Goal: Obtain resource: Obtain resource

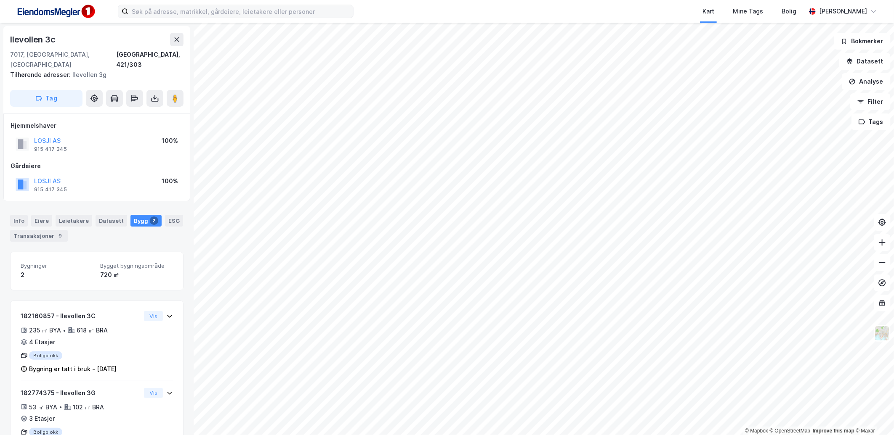
scroll to position [26, 0]
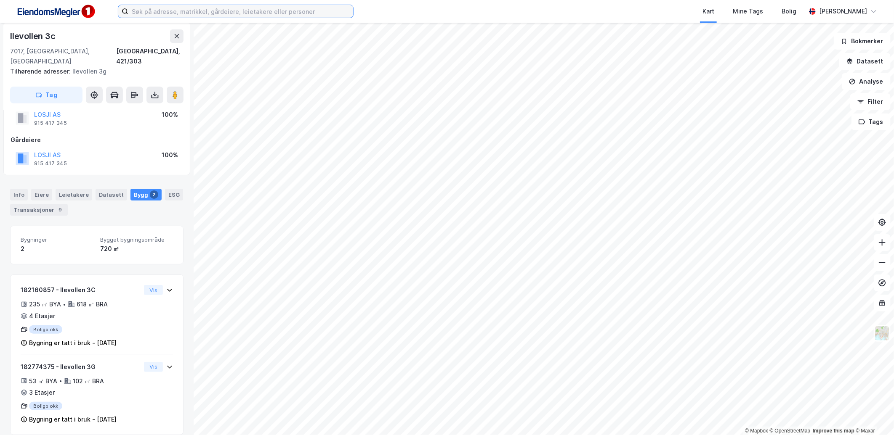
click at [161, 11] on input at bounding box center [240, 11] width 225 height 13
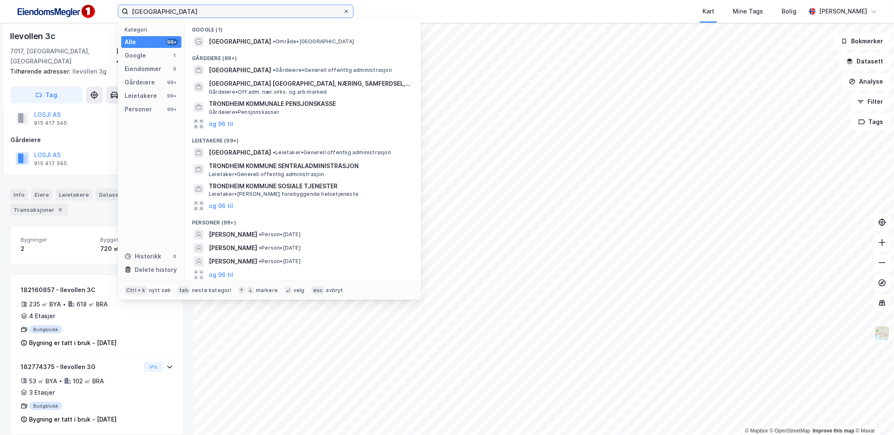
type input "[GEOGRAPHIC_DATA]"
click at [345, 13] on icon at bounding box center [346, 11] width 5 height 5
click at [343, 13] on input "[GEOGRAPHIC_DATA]" at bounding box center [235, 11] width 215 height 13
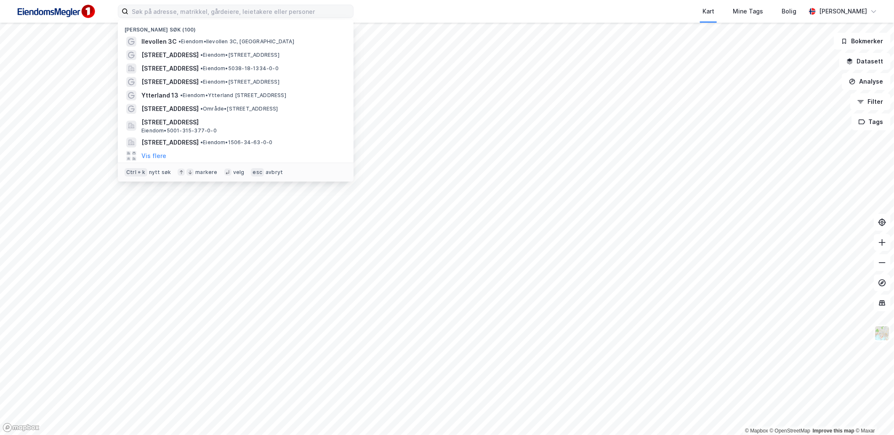
click at [401, 11] on div "Kart Mine Tags Bolig" at bounding box center [599, 11] width 411 height 23
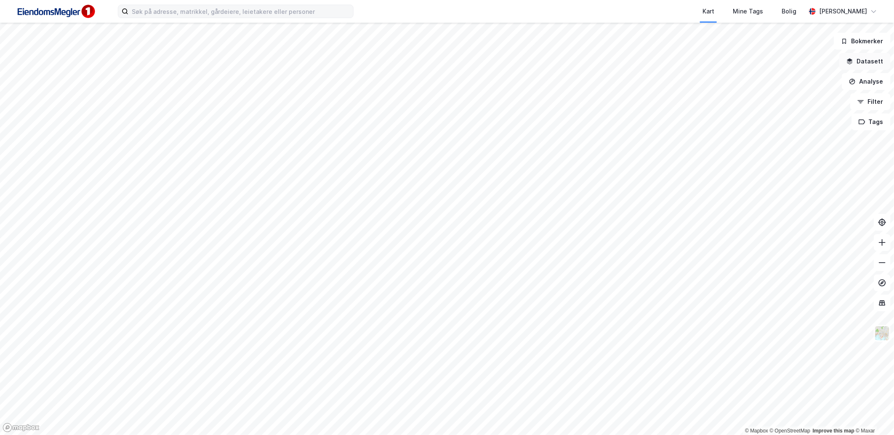
click at [865, 59] on button "Datasett" at bounding box center [864, 61] width 51 height 17
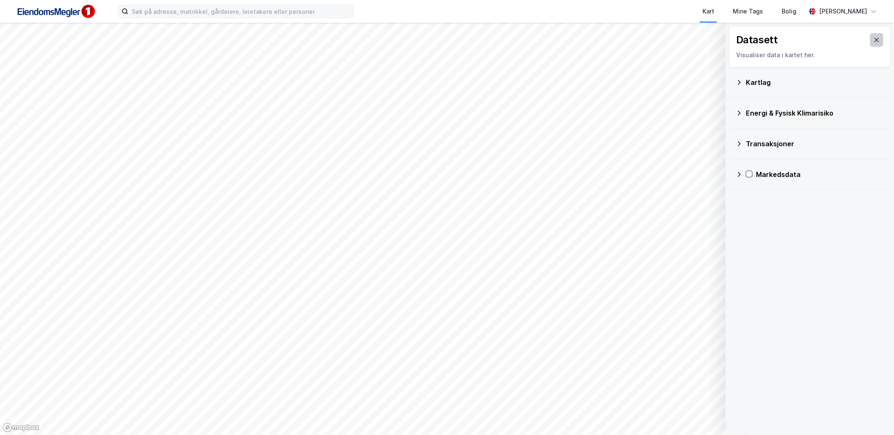
click at [870, 40] on button at bounding box center [876, 39] width 13 height 13
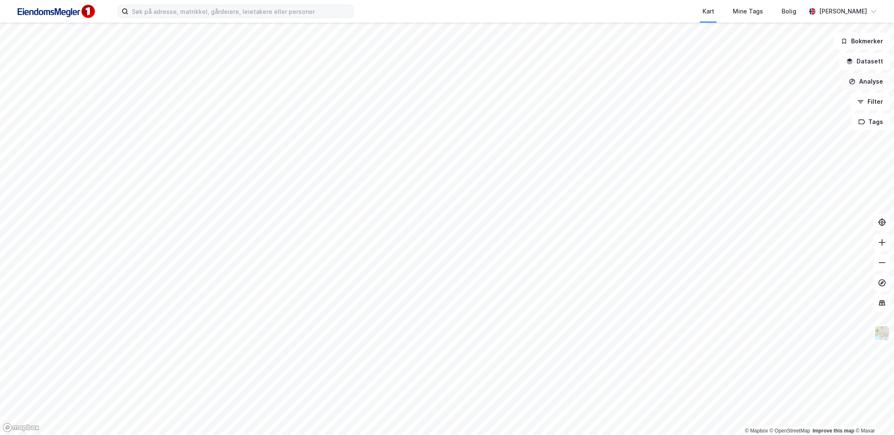
click at [865, 85] on button "Analyse" at bounding box center [865, 81] width 49 height 17
click at [872, 104] on button "Filter" at bounding box center [870, 101] width 40 height 17
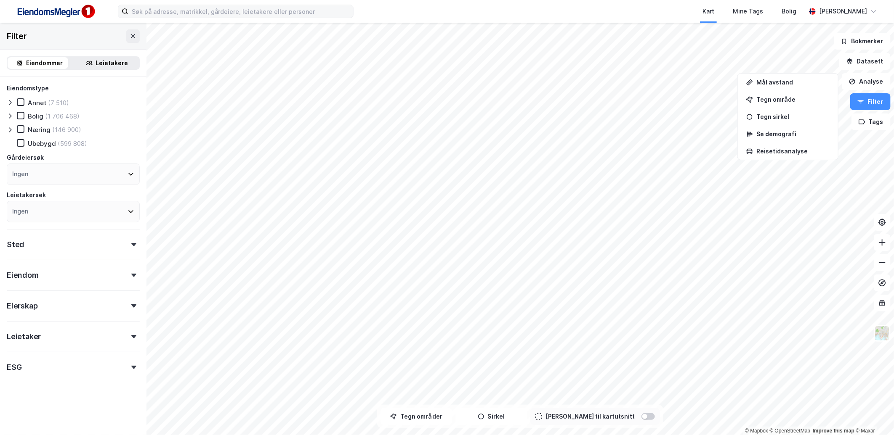
click at [64, 253] on div "Eiendomstype Annet (7 510) Bolig (1 706 468) Næring (146 900) [GEOGRAPHIC_DATA]…" at bounding box center [73, 229] width 133 height 293
click at [76, 244] on div "Sted" at bounding box center [73, 241] width 133 height 24
click at [68, 314] on div "Ingen" at bounding box center [73, 320] width 133 height 21
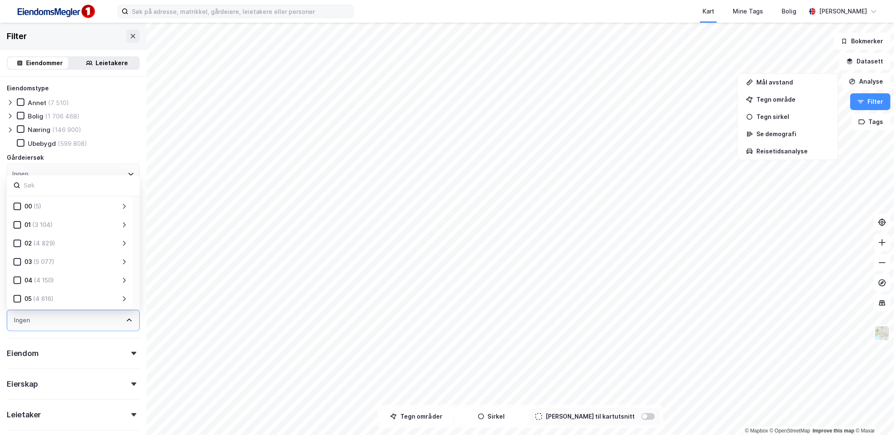
click at [47, 183] on input at bounding box center [78, 185] width 110 height 11
type input "6004"
click at [23, 226] on div "6004 (184)" at bounding box center [70, 224] width 126 height 19
click at [27, 225] on icon at bounding box center [27, 225] width 6 height 6
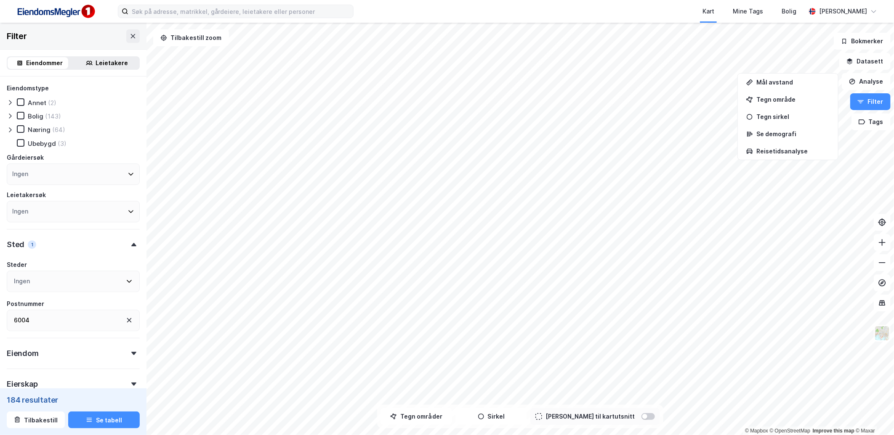
click at [50, 169] on div "Ingen" at bounding box center [73, 174] width 133 height 21
click at [51, 177] on div "Ingen" at bounding box center [73, 174] width 133 height 21
click at [48, 194] on input at bounding box center [78, 196] width 110 height 11
click at [104, 156] on div "Gårdeiersøk" at bounding box center [73, 158] width 133 height 10
click at [36, 329] on div "6004" at bounding box center [73, 320] width 133 height 21
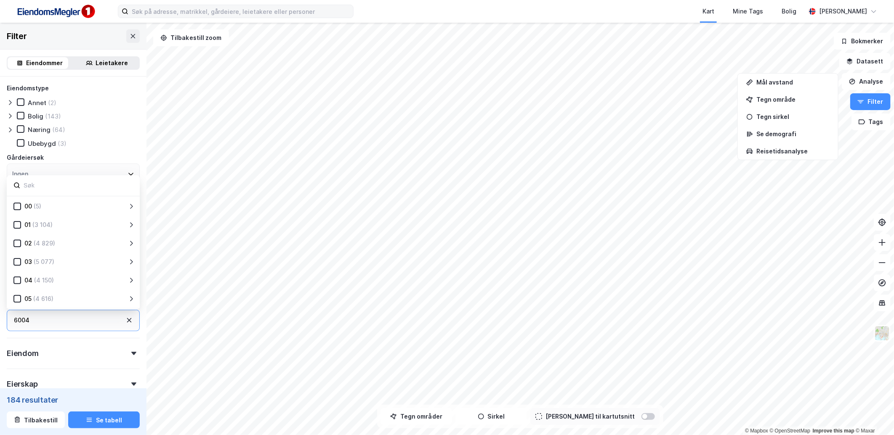
click at [49, 321] on div "6004" at bounding box center [73, 320] width 133 height 21
click at [42, 181] on input at bounding box center [78, 185] width 110 height 11
type input "6005"
click at [25, 222] on icon at bounding box center [27, 225] width 6 height 6
click at [58, 305] on div "Postnummer" at bounding box center [73, 304] width 133 height 10
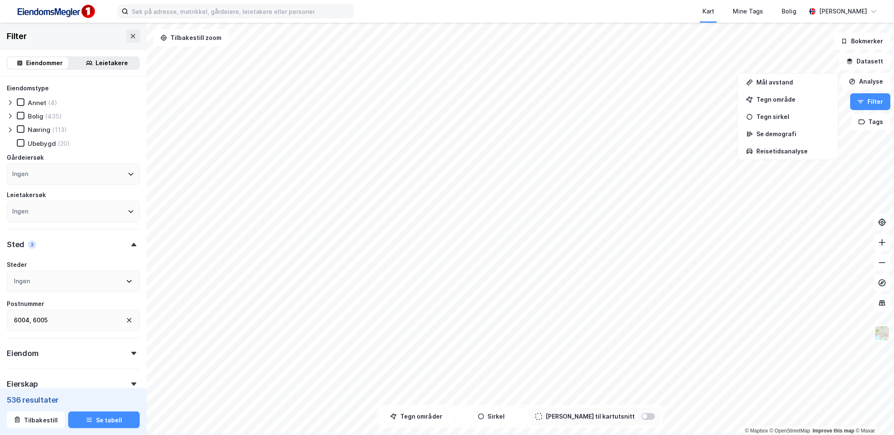
click at [93, 204] on div "Ingen" at bounding box center [73, 211] width 133 height 21
click at [98, 177] on div "Ingen" at bounding box center [73, 174] width 133 height 21
click at [102, 177] on div "Ingen" at bounding box center [73, 174] width 133 height 21
click at [115, 302] on div "Postnummer" at bounding box center [73, 304] width 133 height 10
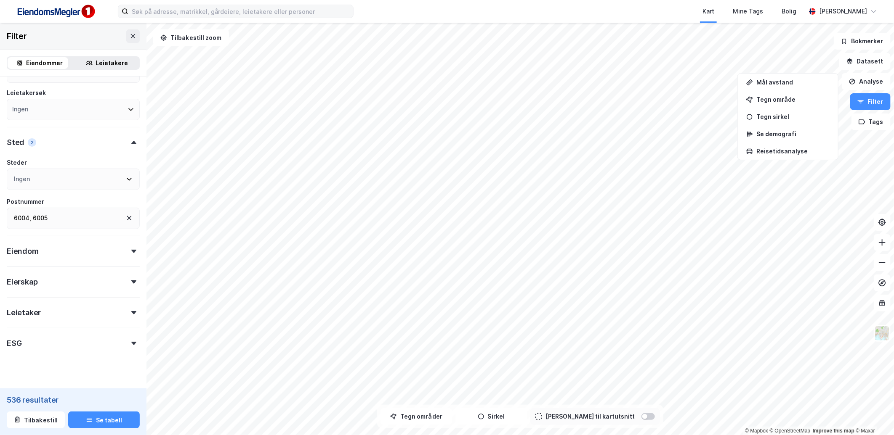
scroll to position [114, 0]
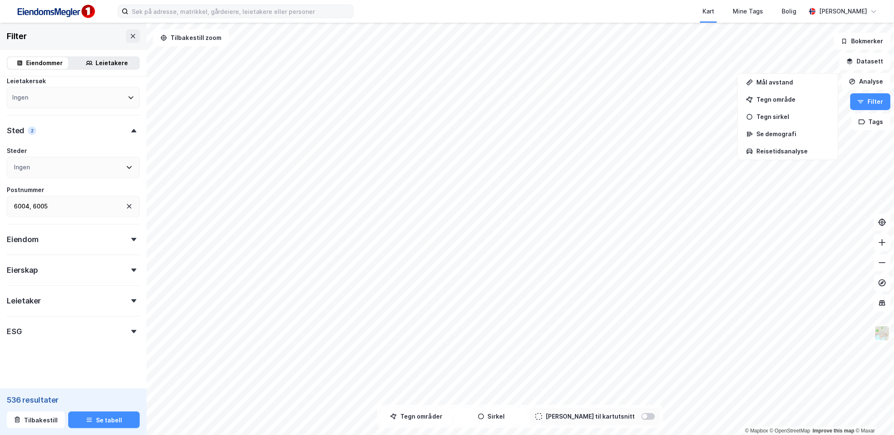
click at [116, 300] on div "Leietaker" at bounding box center [73, 298] width 133 height 24
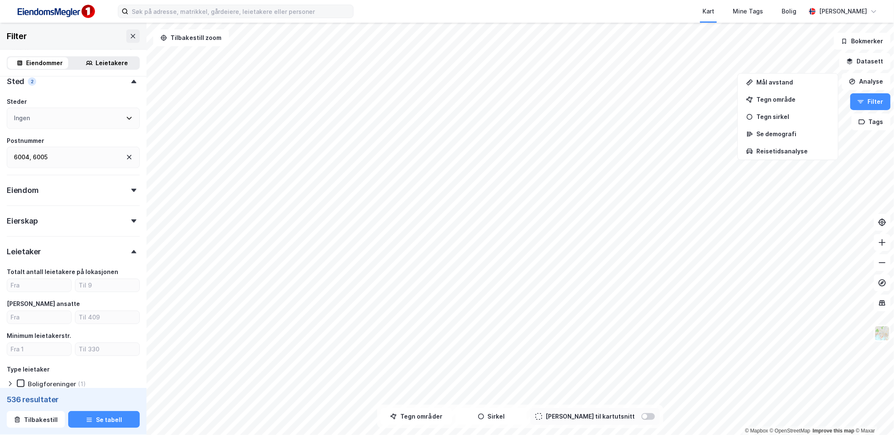
scroll to position [207, 0]
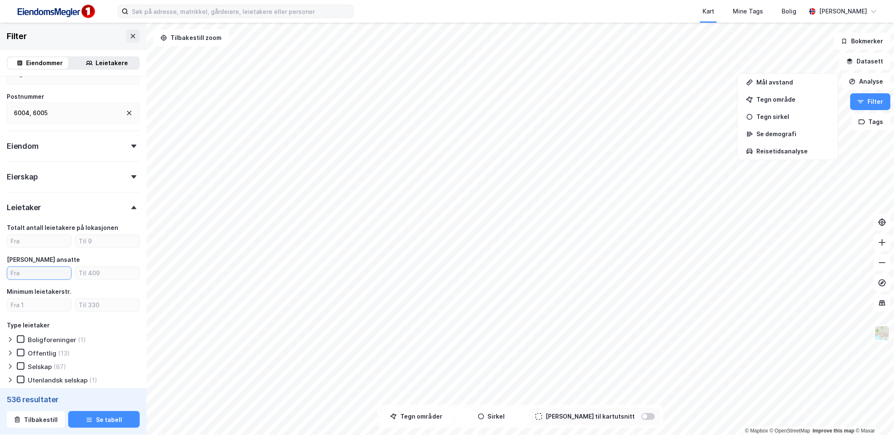
click at [29, 271] on input "number" at bounding box center [39, 273] width 64 height 13
type input "40"
click at [62, 287] on div "Minimum leietakerstr." at bounding box center [39, 292] width 64 height 10
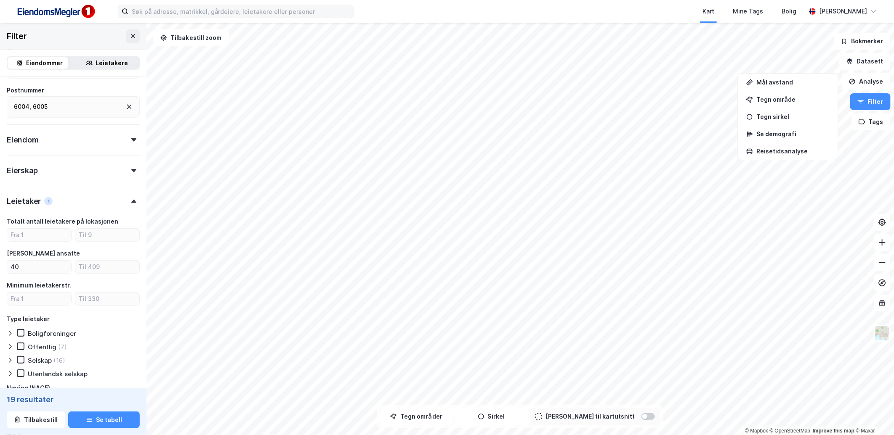
scroll to position [319, 0]
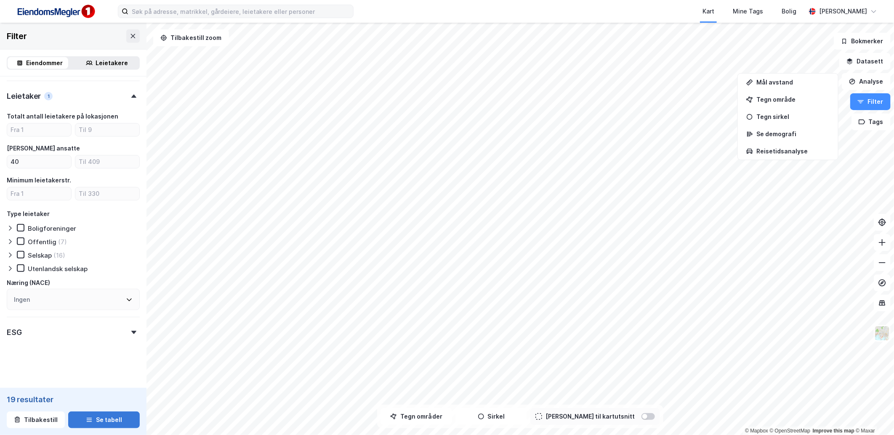
click at [93, 417] on button "Se tabell" at bounding box center [104, 420] width 72 height 17
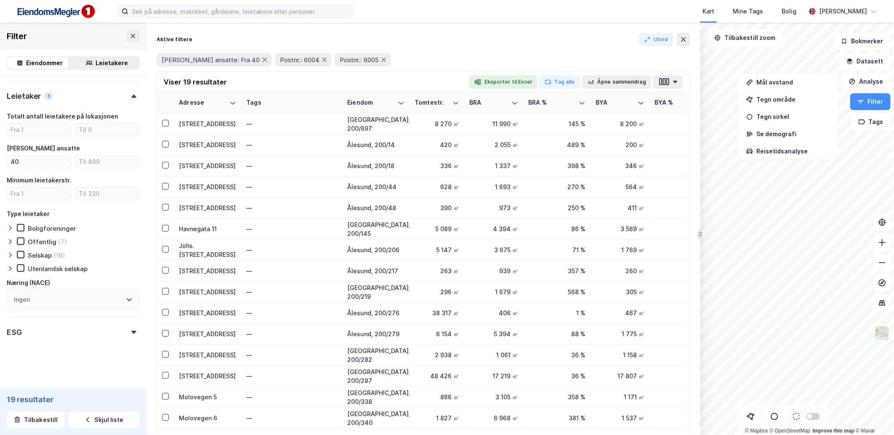
click at [98, 64] on div "Leietakere" at bounding box center [112, 63] width 32 height 10
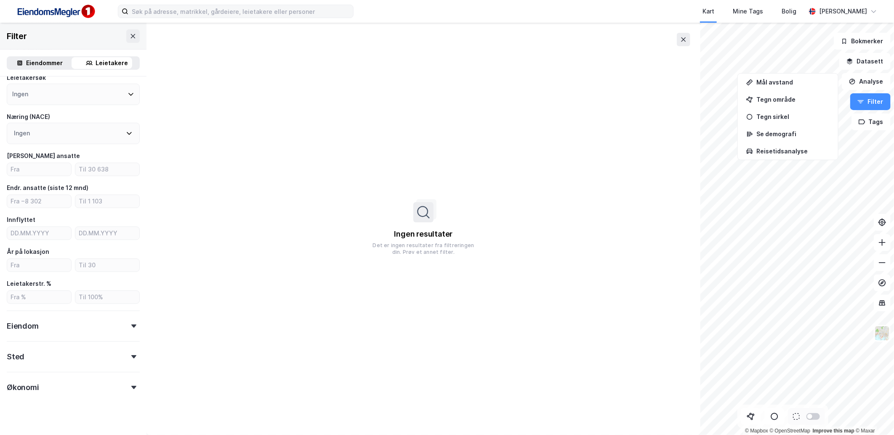
scroll to position [90, 0]
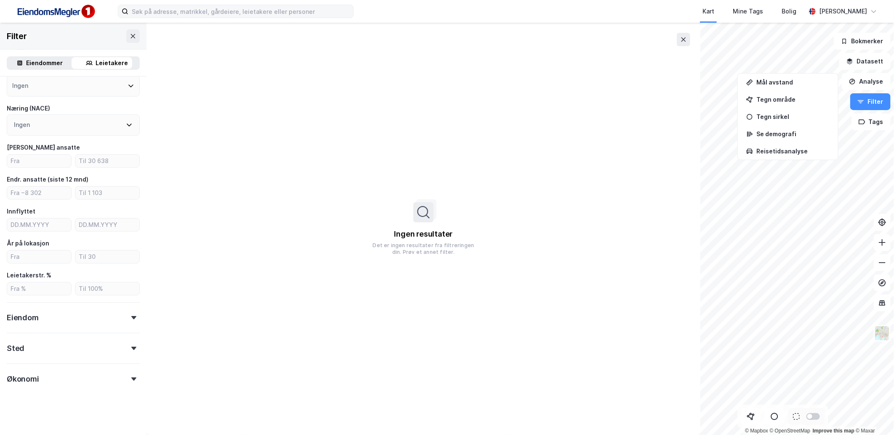
click at [128, 347] on div at bounding box center [134, 348] width 12 height 3
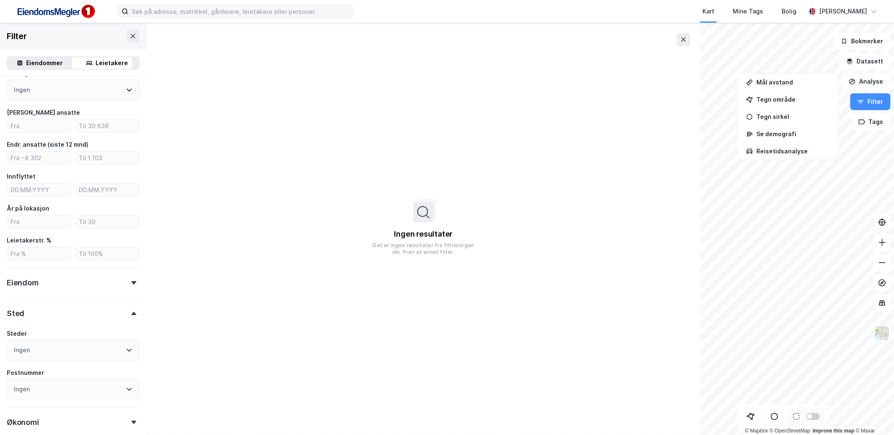
scroll to position [169, 0]
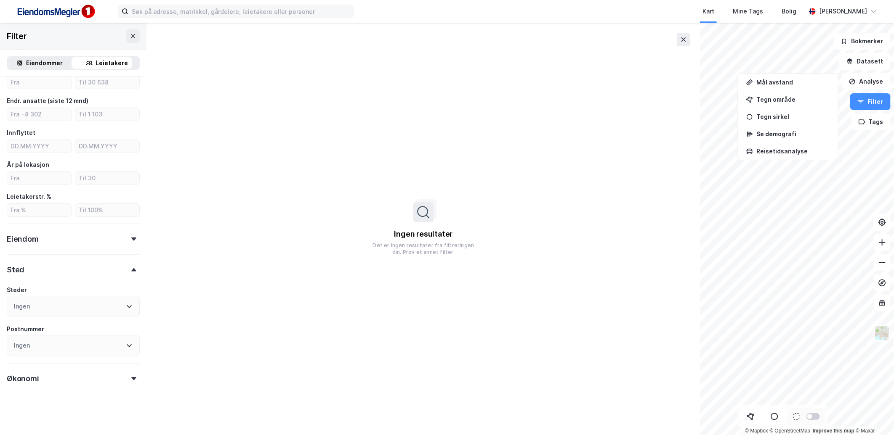
click at [44, 341] on div "Ingen" at bounding box center [73, 345] width 133 height 21
click at [29, 249] on icon at bounding box center [27, 250] width 6 height 6
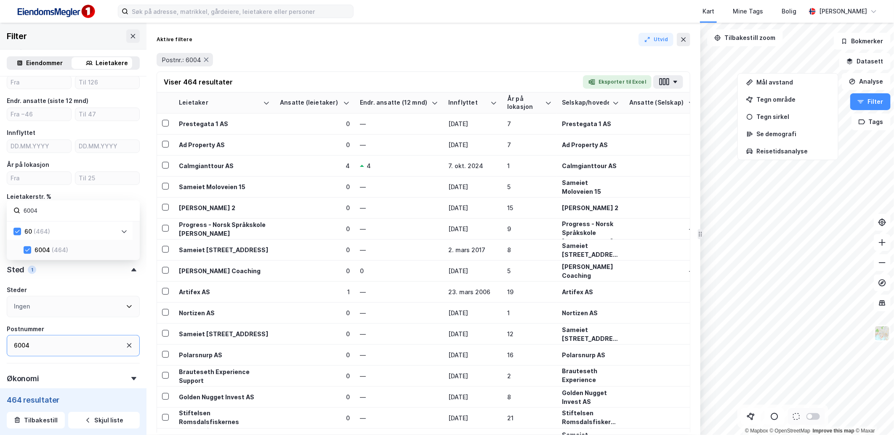
click at [45, 212] on input "6004" at bounding box center [78, 210] width 110 height 11
type input "6005"
click at [29, 252] on div at bounding box center [28, 251] width 8 height 8
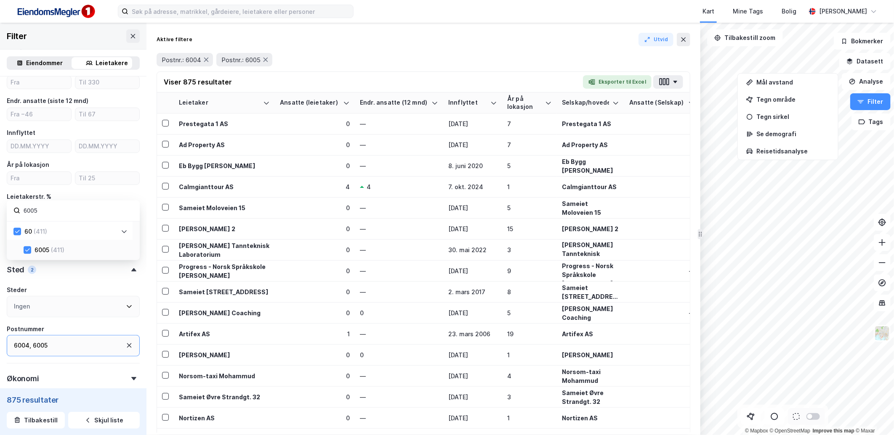
click at [66, 209] on input "6005" at bounding box center [78, 210] width 110 height 11
click at [96, 195] on div "Leietakerstr. %" at bounding box center [73, 197] width 133 height 10
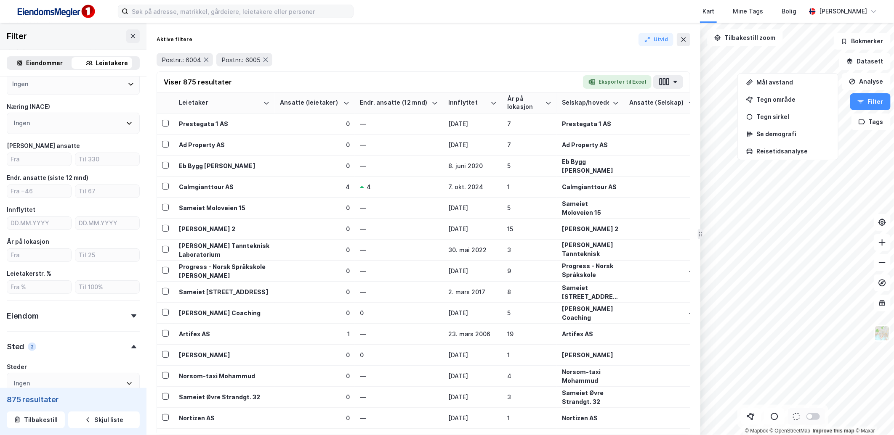
scroll to position [75, 0]
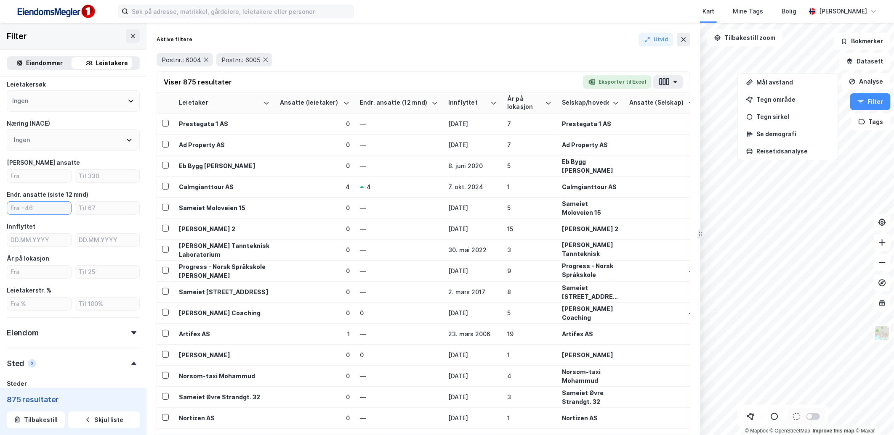
click at [45, 207] on input "number" at bounding box center [39, 208] width 64 height 13
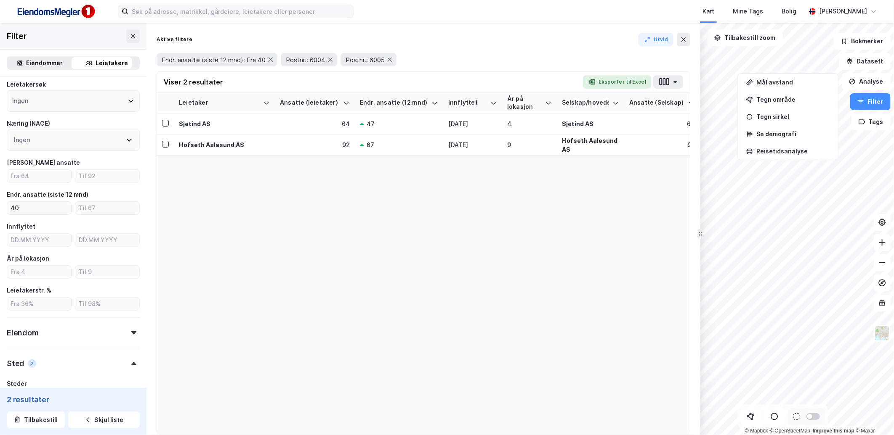
click at [83, 222] on div "Innflyttet" at bounding box center [73, 227] width 133 height 10
drag, startPoint x: 29, startPoint y: 204, endPoint x: 8, endPoint y: 204, distance: 21.1
click at [8, 204] on input "40" at bounding box center [39, 208] width 64 height 13
drag, startPoint x: 28, startPoint y: 203, endPoint x: -15, endPoint y: 203, distance: 42.5
click at [0, 203] on html "Kart Mine Tags [PERSON_NAME] © Mapbox © OpenStreetMap Improve this map © Maxar …" at bounding box center [447, 217] width 894 height 435
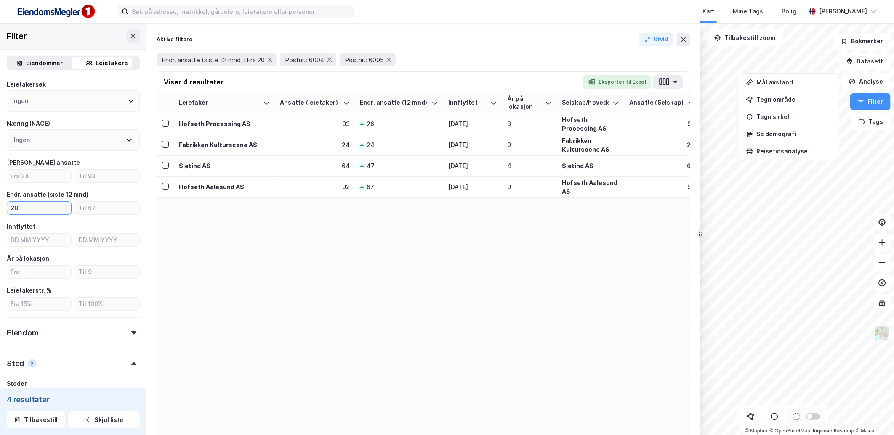
type input "20"
click at [256, 253] on div "Leietaker Ansatte (leietaker) Endr. ansatte (12 mnd) Innflyttet År på lokasjon …" at bounding box center [423, 264] width 533 height 342
drag, startPoint x: 35, startPoint y: 204, endPoint x: -11, endPoint y: 201, distance: 45.1
click at [0, 201] on html "Kart Mine Tags [PERSON_NAME] © Mapbox © OpenStreetMap Improve this map © Maxar …" at bounding box center [447, 217] width 894 height 435
click at [48, 180] on input "number" at bounding box center [39, 176] width 64 height 13
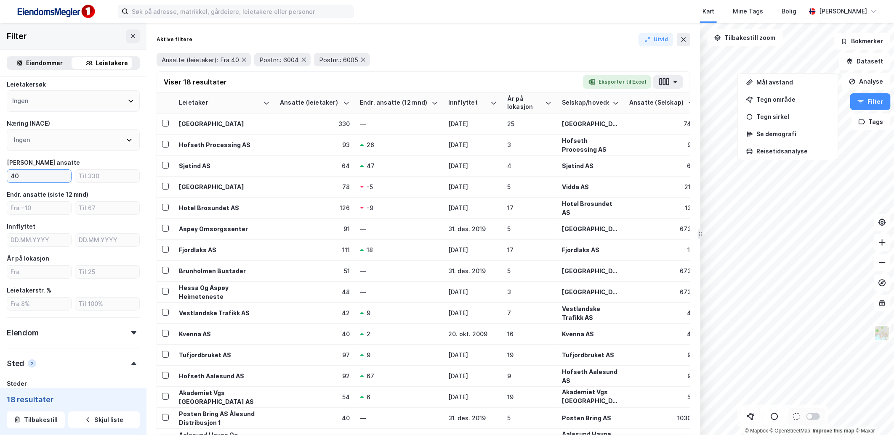
type input "40"
click at [58, 190] on div "Endr. ansatte (siste 12 mnd)" at bounding box center [48, 195] width 82 height 10
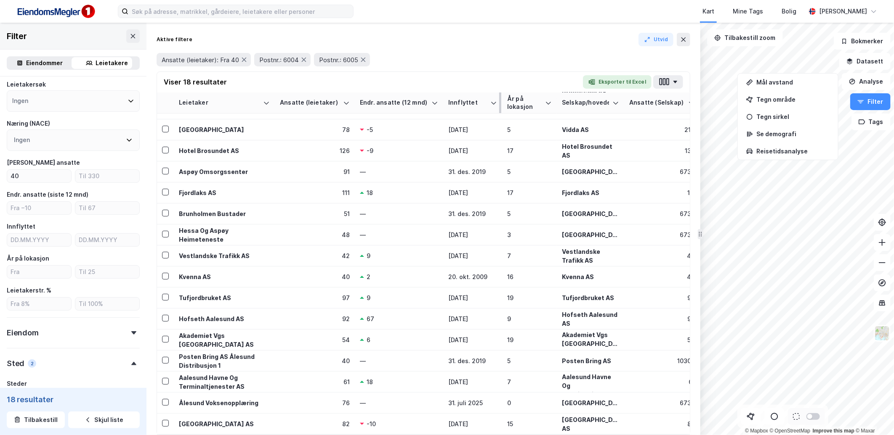
scroll to position [64, 0]
click at [680, 82] on button "button" at bounding box center [668, 81] width 30 height 13
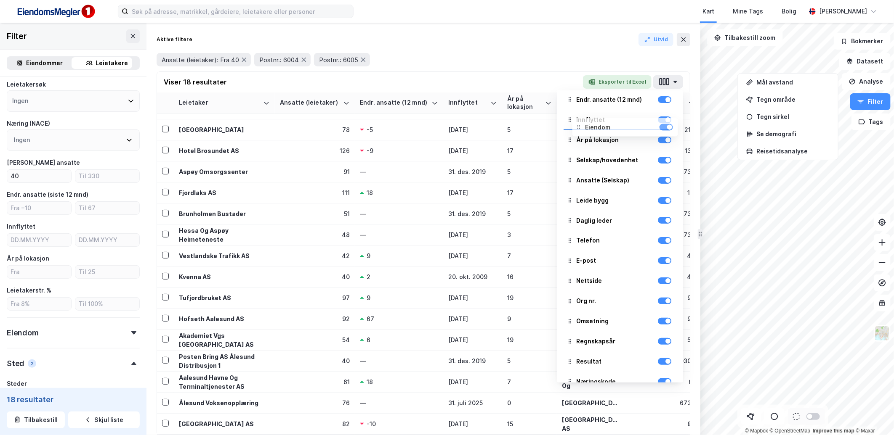
scroll to position [0, 0]
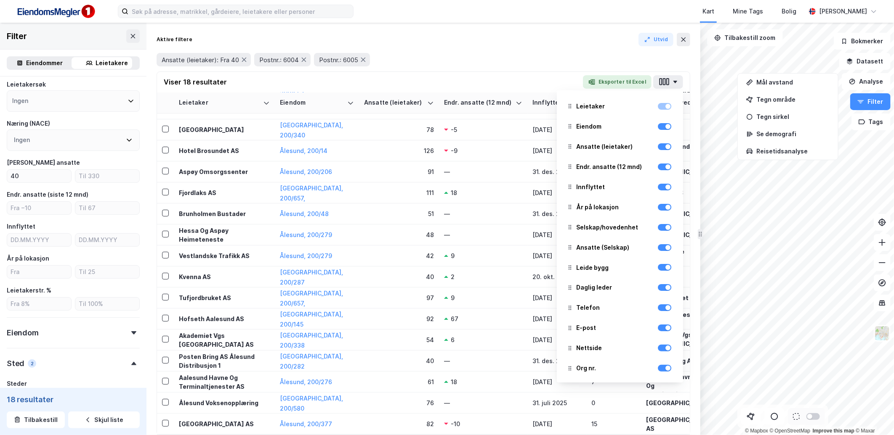
click at [565, 79] on div "Viser 18 resultater Eksporter til Excel Leietaker Eiendom Ansatte (leietaker) E…" at bounding box center [423, 82] width 533 height 21
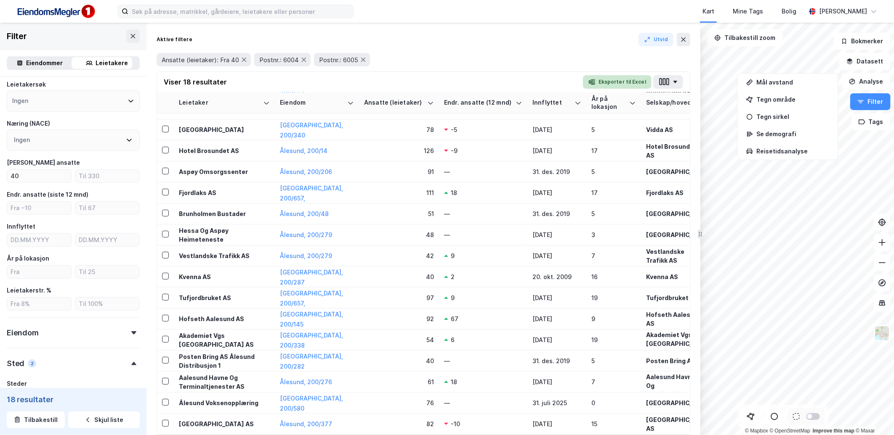
click at [600, 78] on button "Eksporter til Excel" at bounding box center [617, 81] width 69 height 13
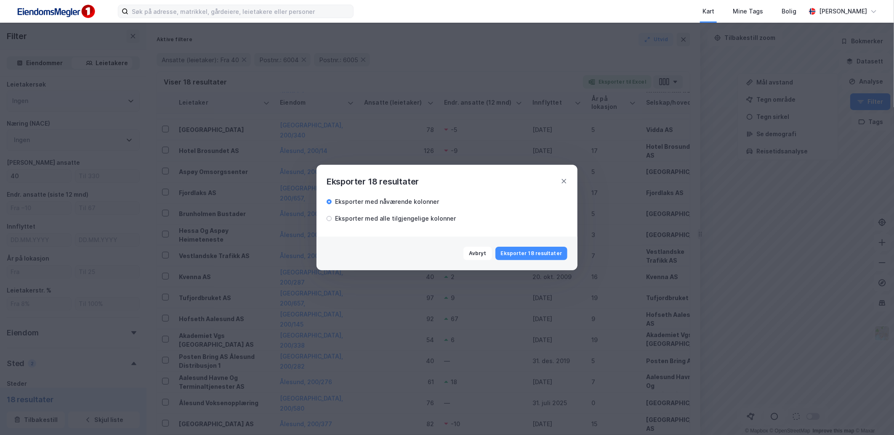
click at [390, 220] on div "Eksporter med alle tilgjengelige kolonner" at bounding box center [395, 219] width 121 height 10
click at [522, 252] on button "Eksporter 18 resultater" at bounding box center [531, 253] width 72 height 13
